Goal: Task Accomplishment & Management: Manage account settings

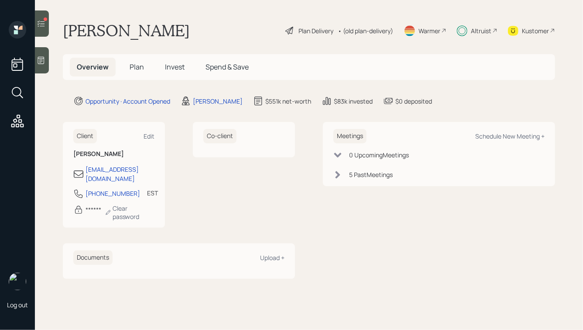
click at [183, 72] on span "Invest" at bounding box center [175, 67] width 20 height 10
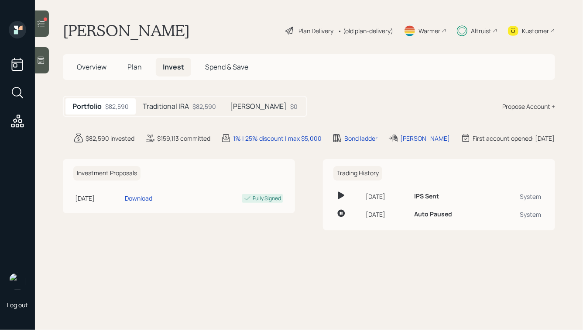
click at [173, 105] on h5 "Traditional IRA" at bounding box center [166, 106] width 46 height 8
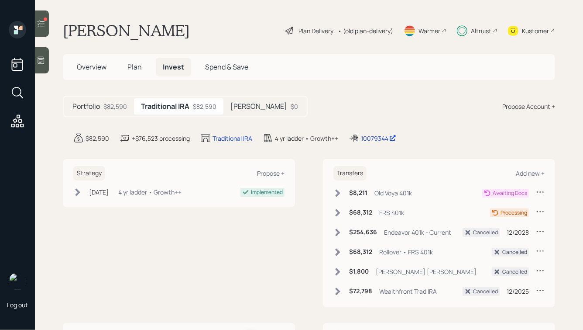
drag, startPoint x: 309, startPoint y: 107, endPoint x: 133, endPoint y: -2, distance: 207.5
click at [133, 0] on html "Log out [PERSON_NAME] Plan Delivery • (old plan-delivery) Warmer Altruist Kusto…" at bounding box center [291, 165] width 583 height 330
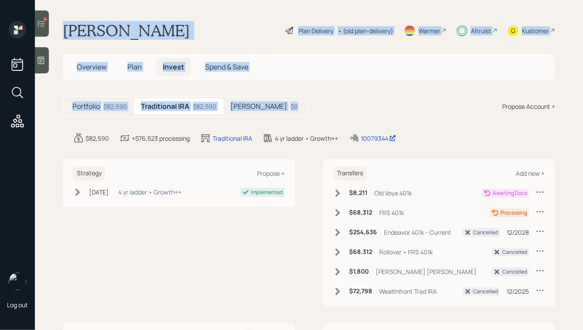
click at [153, 21] on h1 "[PERSON_NAME]" at bounding box center [126, 30] width 127 height 19
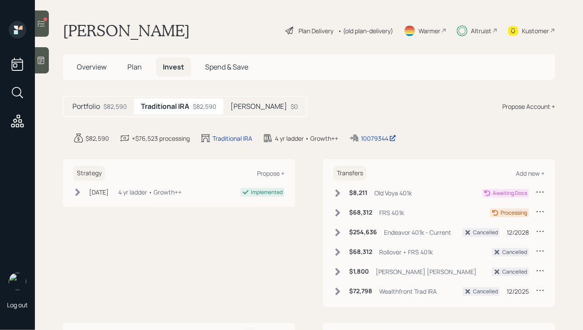
click at [94, 104] on h5 "Portfolio" at bounding box center [85, 106] width 27 height 8
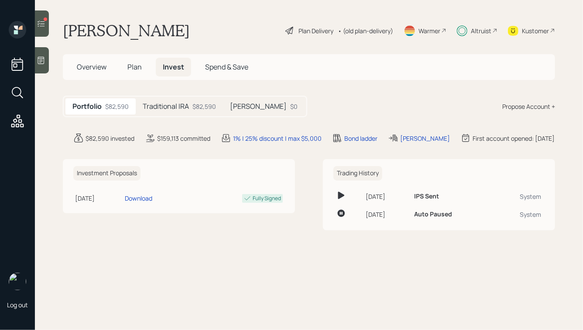
click at [133, 66] on span "Plan" at bounding box center [134, 67] width 14 height 10
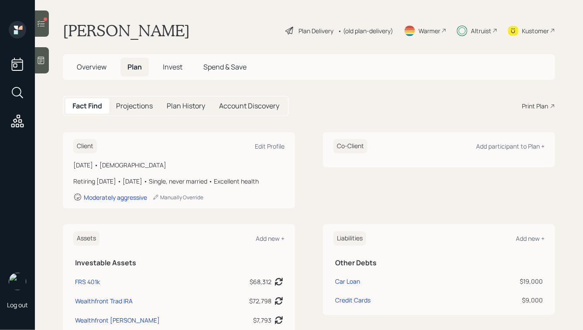
click at [95, 65] on span "Overview" at bounding box center [92, 67] width 30 height 10
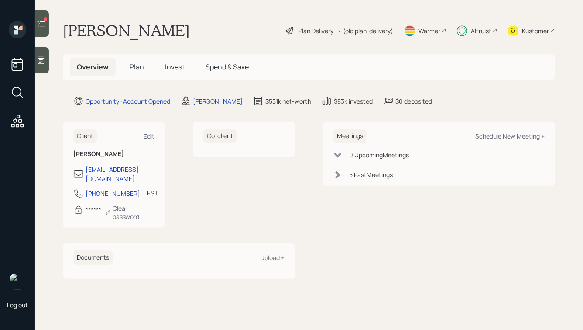
click at [142, 65] on span "Plan" at bounding box center [137, 67] width 14 height 10
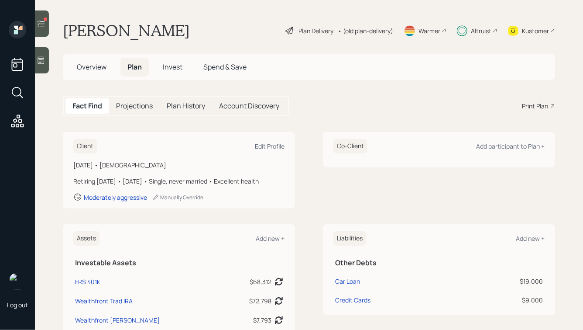
click at [168, 65] on span "Invest" at bounding box center [173, 67] width 20 height 10
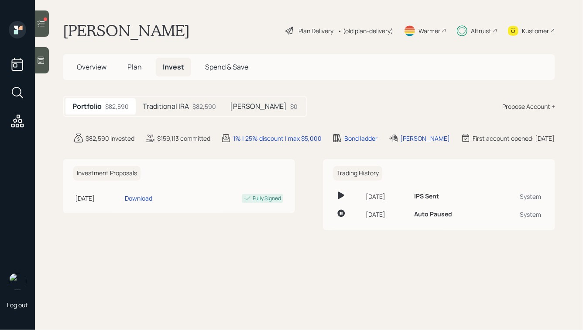
click at [189, 109] on div "Traditional IRA $82,590" at bounding box center [179, 106] width 87 height 16
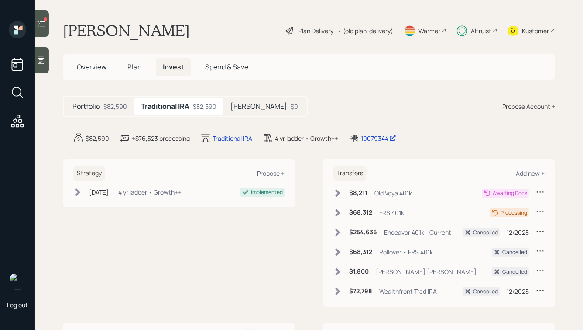
click at [40, 32] on div at bounding box center [42, 23] width 14 height 26
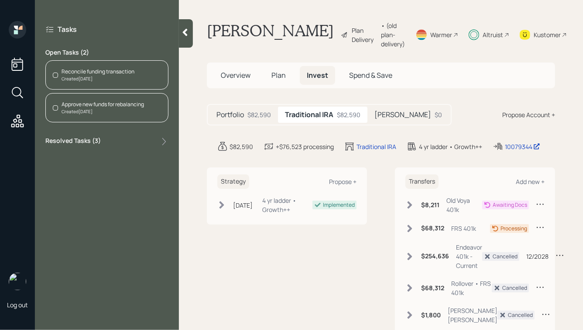
click at [83, 77] on div "Created Today" at bounding box center [98, 79] width 73 height 7
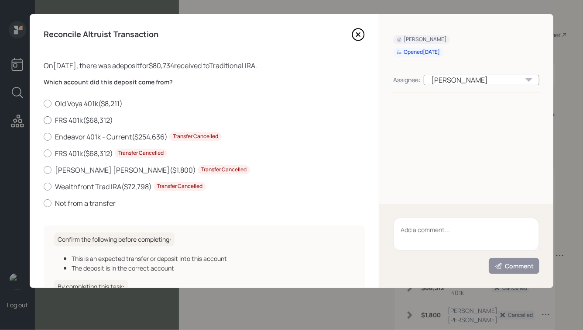
click at [70, 122] on label "FRS 401k ( $68,312 )" at bounding box center [204, 120] width 321 height 10
click at [44, 120] on input "FRS 401k ( $68,312 )" at bounding box center [43, 120] width 0 height 0
radio input "true"
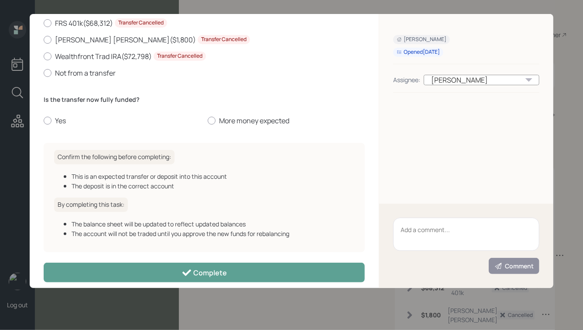
scroll to position [140, 0]
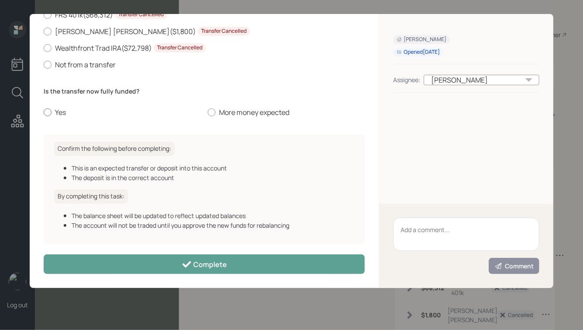
click at [55, 110] on label "Yes" at bounding box center [122, 112] width 157 height 10
click at [44, 112] on input "Yes" at bounding box center [43, 112] width 0 height 0
radio input "true"
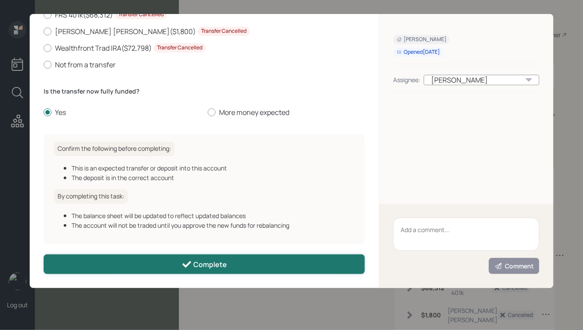
click at [194, 267] on div "Complete" at bounding box center [205, 264] width 46 height 10
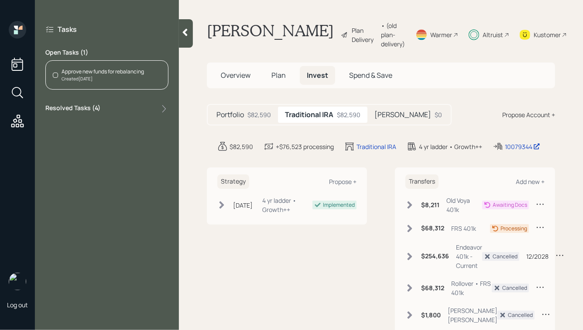
click at [190, 39] on div at bounding box center [186, 33] width 14 height 28
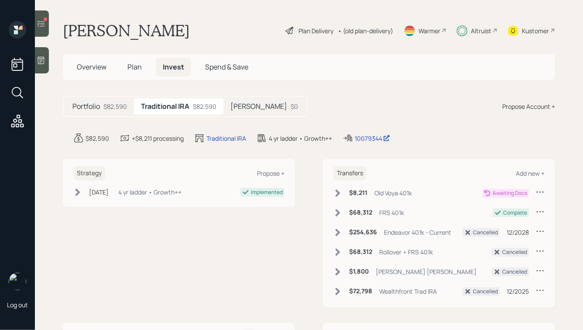
click at [337, 193] on icon at bounding box center [337, 193] width 9 height 9
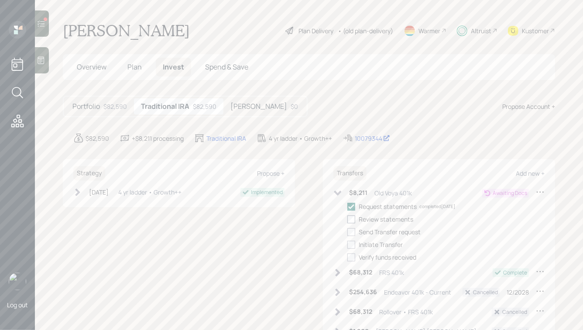
click at [352, 215] on div at bounding box center [351, 219] width 8 height 8
click at [347, 219] on input "checkbox" at bounding box center [347, 219] width 0 height 0
checkbox input "true"
click at [352, 231] on div at bounding box center [351, 232] width 8 height 8
click at [347, 231] on input "checkbox" at bounding box center [347, 231] width 0 height 0
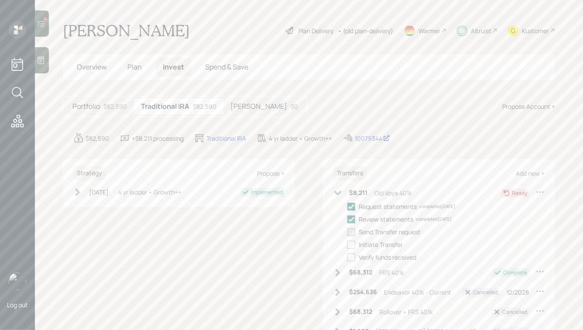
checkbox input "true"
click at [313, 234] on div "Strategy Propose + [DATE] [DATE] 11:43 AM EDT 4 yr ladder • Growth++ Implemente…" at bounding box center [309, 263] width 492 height 208
click at [48, 26] on div at bounding box center [42, 23] width 14 height 26
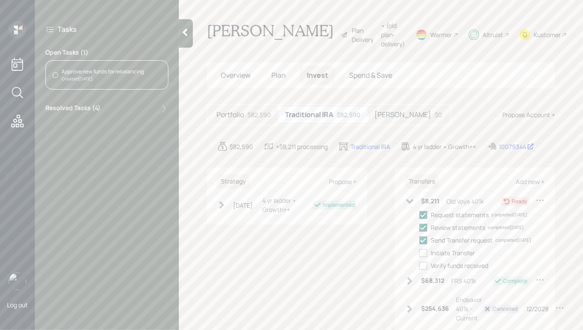
click at [79, 68] on div "Approve new funds for rebalancing" at bounding box center [103, 72] width 82 height 8
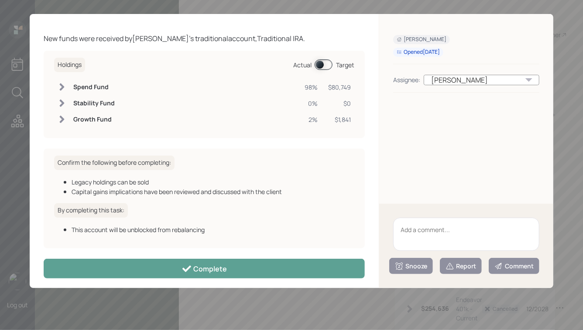
scroll to position [31, 0]
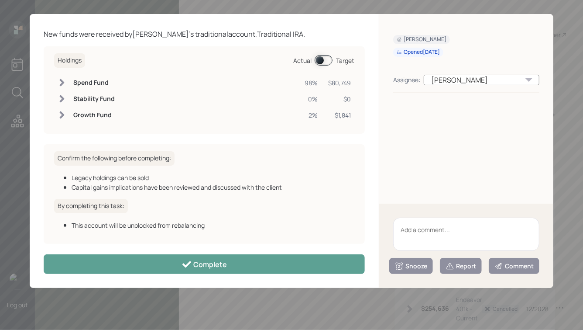
click at [318, 60] on span at bounding box center [324, 60] width 18 height 10
click at [324, 60] on span at bounding box center [324, 60] width 18 height 10
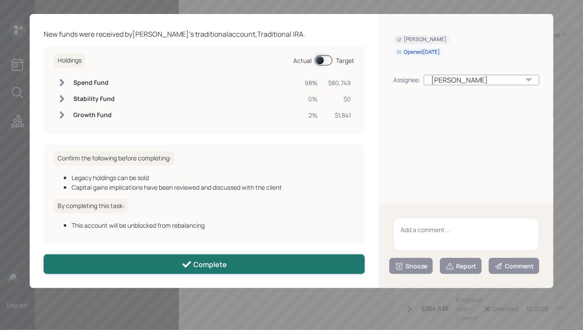
click at [239, 264] on button "Complete" at bounding box center [204, 264] width 321 height 20
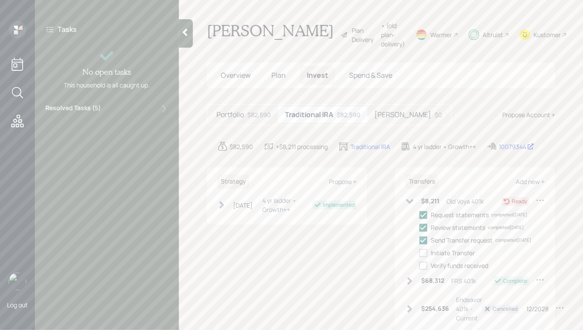
click at [187, 30] on icon at bounding box center [185, 32] width 5 height 7
